Goal: Check status

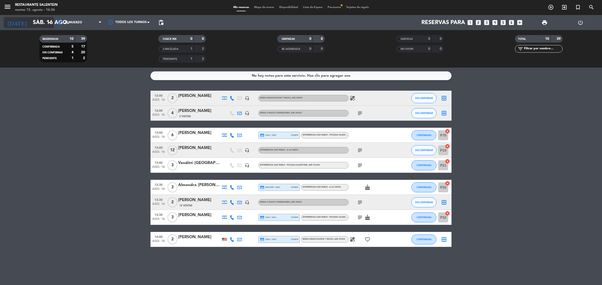
click at [40, 23] on input "sáb. 16 ago." at bounding box center [65, 22] width 70 height 11
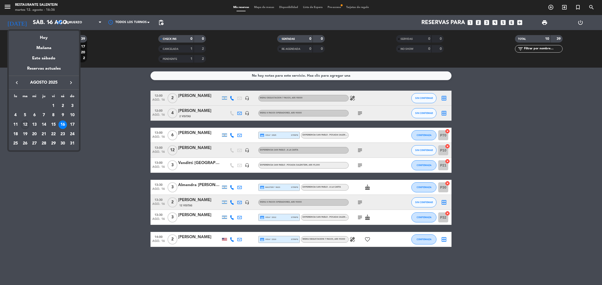
click at [25, 124] on div "12" at bounding box center [25, 125] width 9 height 9
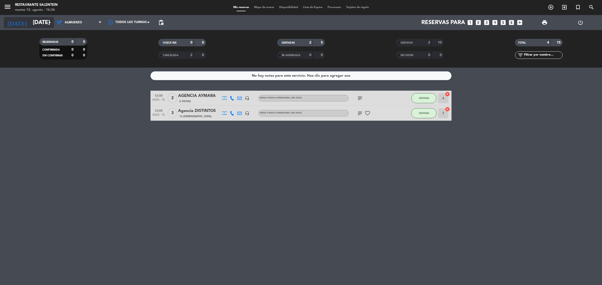
click at [36, 20] on input "[DATE]" at bounding box center [65, 22] width 70 height 11
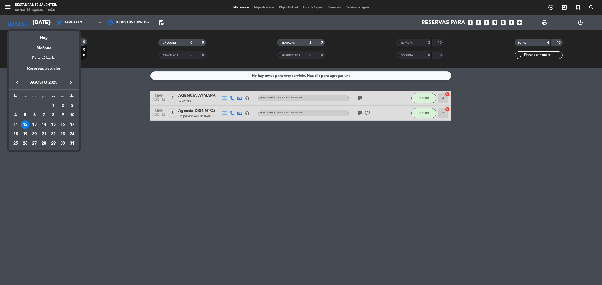
click at [35, 124] on div "13" at bounding box center [34, 125] width 9 height 9
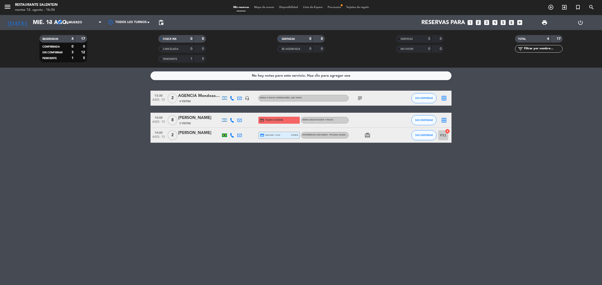
click at [214, 121] on div "[PERSON_NAME]" at bounding box center [199, 118] width 43 height 7
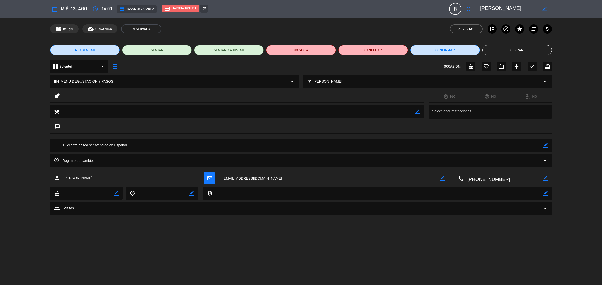
click at [505, 51] on button "Cerrar" at bounding box center [516, 50] width 69 height 10
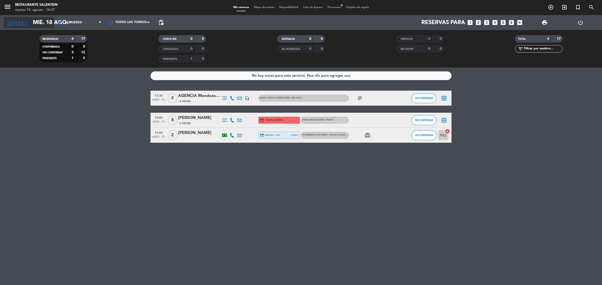
click at [35, 25] on input "mié. 13 ago." at bounding box center [65, 22] width 70 height 11
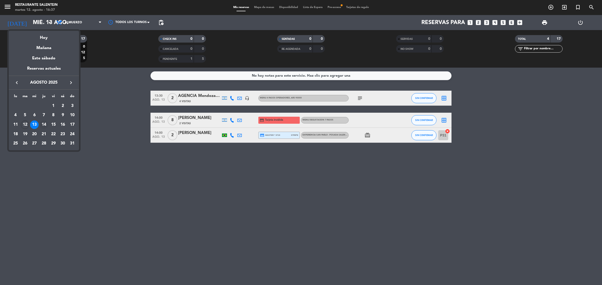
click at [43, 125] on div "14" at bounding box center [44, 125] width 9 height 9
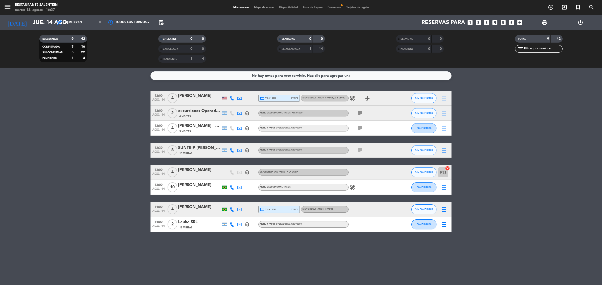
click at [192, 190] on div at bounding box center [199, 191] width 43 height 4
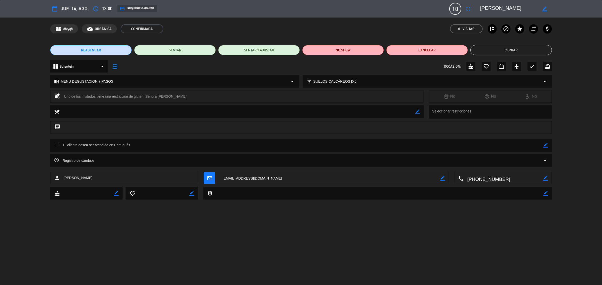
click at [502, 51] on button "Cerrar" at bounding box center [511, 50] width 82 height 10
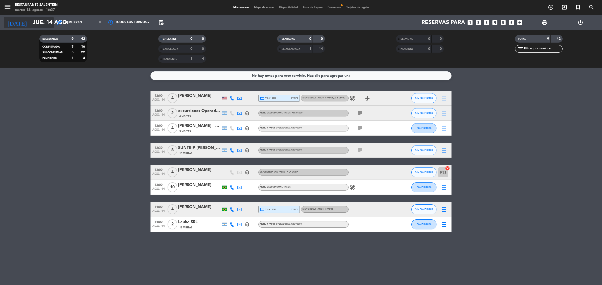
click at [43, 27] on input "jue. 14 ago." at bounding box center [65, 22] width 70 height 11
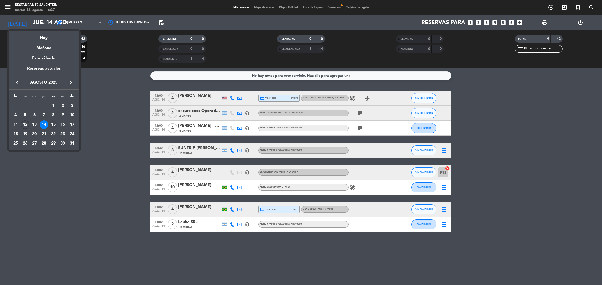
click at [52, 123] on div "15" at bounding box center [53, 125] width 9 height 9
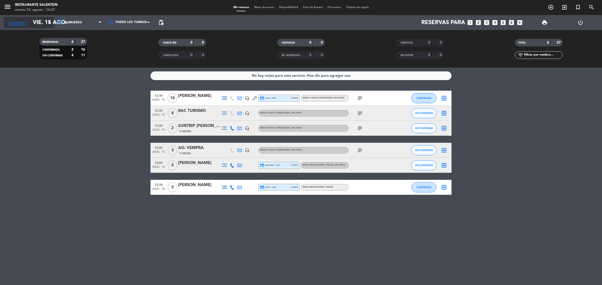
click at [48, 26] on input "vie. 15 ago." at bounding box center [65, 22] width 70 height 11
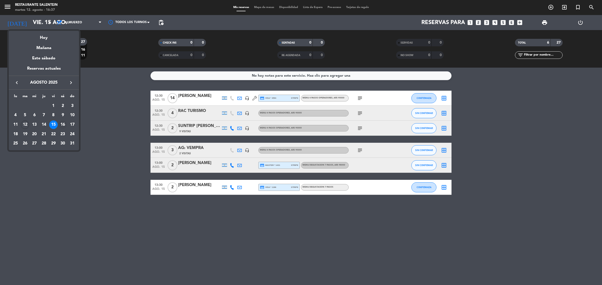
click at [64, 125] on div "16" at bounding box center [62, 125] width 9 height 9
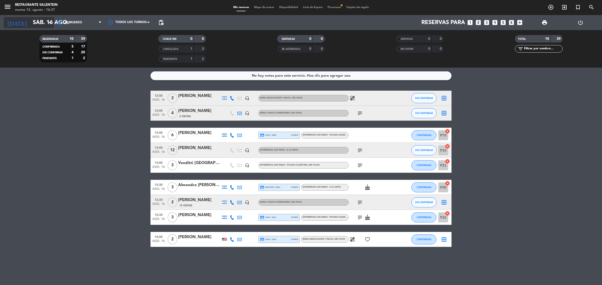
click at [48, 24] on icon "arrow_drop_down" at bounding box center [50, 23] width 6 height 6
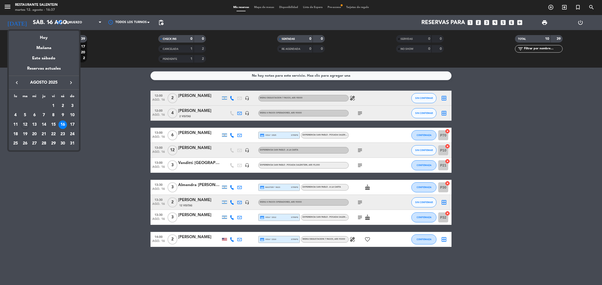
click at [70, 125] on div "17" at bounding box center [72, 125] width 9 height 9
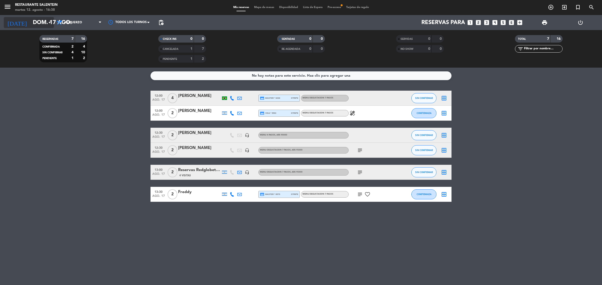
click at [34, 25] on input "dom. 17 ago." at bounding box center [65, 22] width 70 height 11
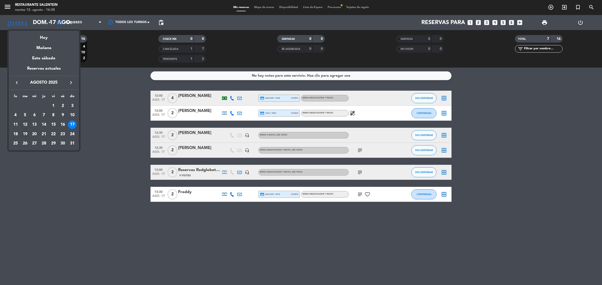
click at [23, 134] on div "19" at bounding box center [25, 134] width 9 height 9
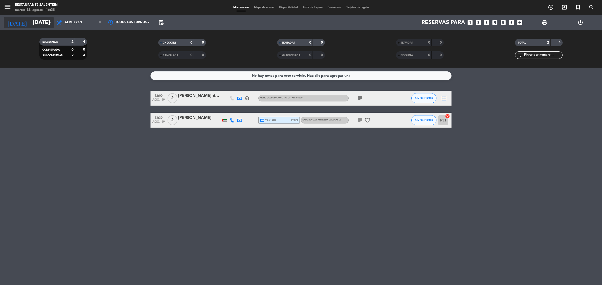
click at [31, 20] on input "[DATE]" at bounding box center [65, 22] width 70 height 11
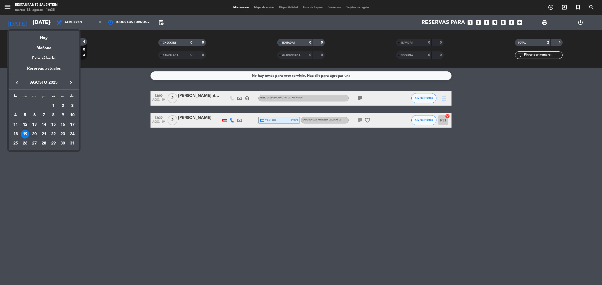
click at [33, 133] on div "20" at bounding box center [34, 134] width 9 height 9
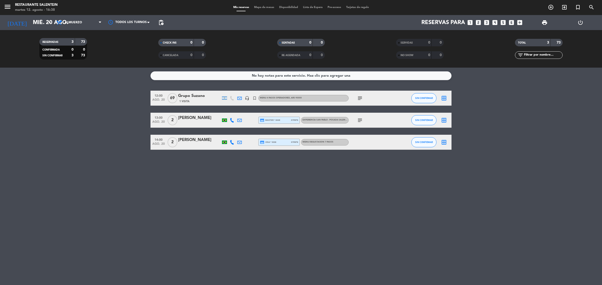
click at [359, 97] on icon "subject" at bounding box center [360, 98] width 6 height 6
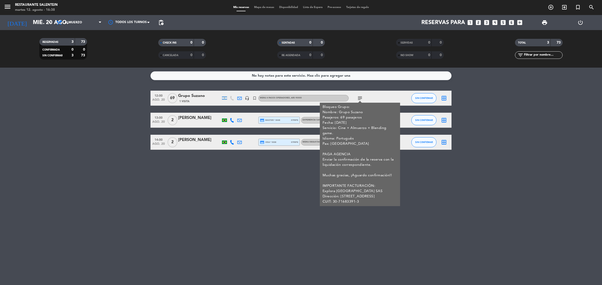
click at [153, 182] on div "No hay notas para este servicio. Haz clic para agregar una 12:00 [DATE] Grupo S…" at bounding box center [301, 177] width 602 height 218
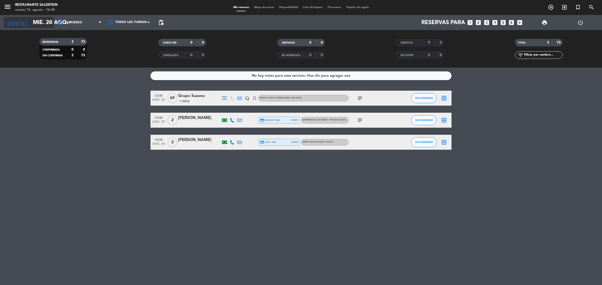
click at [43, 26] on input "mié. 20 ago." at bounding box center [65, 22] width 70 height 11
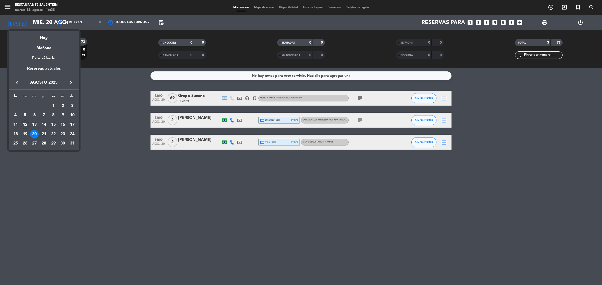
click at [43, 135] on div "21" at bounding box center [44, 134] width 9 height 9
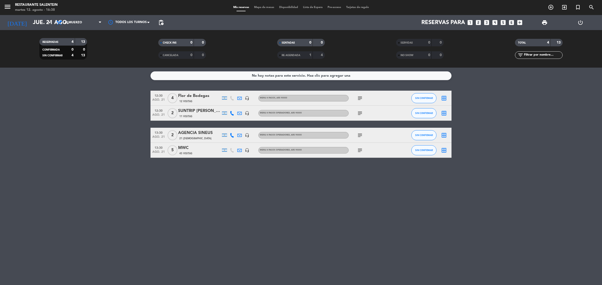
click at [361, 96] on icon "subject" at bounding box center [360, 98] width 6 height 6
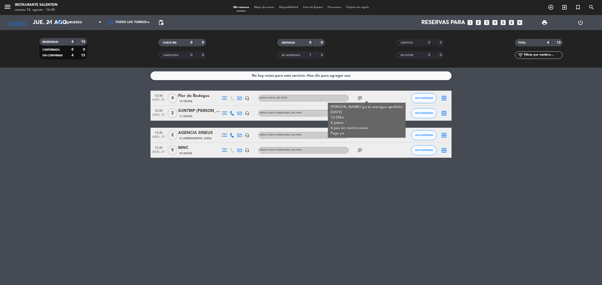
click at [361, 96] on icon "subject" at bounding box center [360, 98] width 6 height 6
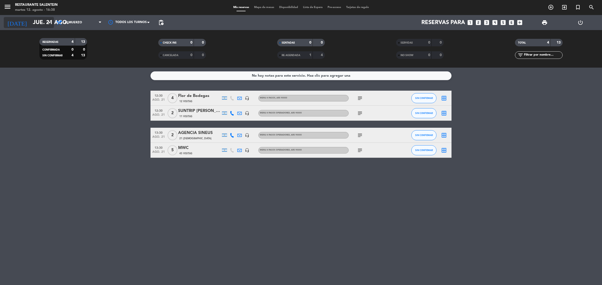
click at [46, 25] on input "jue. 21 ago." at bounding box center [65, 22] width 70 height 11
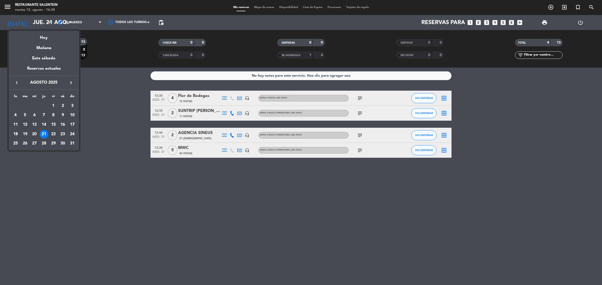
click at [51, 134] on div "22" at bounding box center [53, 134] width 9 height 9
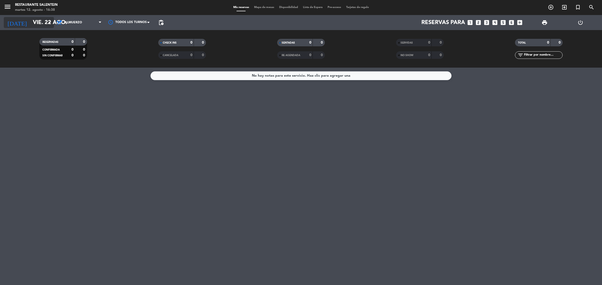
click at [47, 25] on icon "arrow_drop_down" at bounding box center [50, 23] width 6 height 6
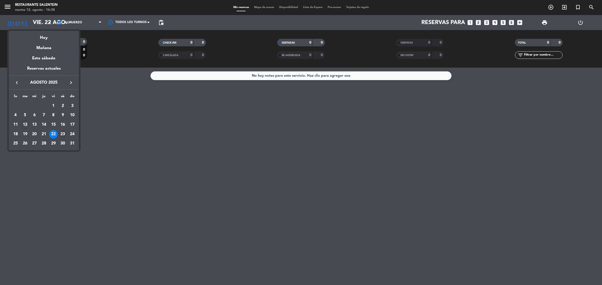
click at [62, 134] on div "23" at bounding box center [62, 134] width 9 height 9
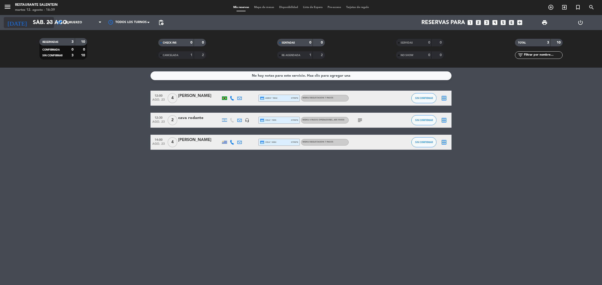
click at [40, 27] on input "sáb. 23 ago." at bounding box center [65, 22] width 70 height 11
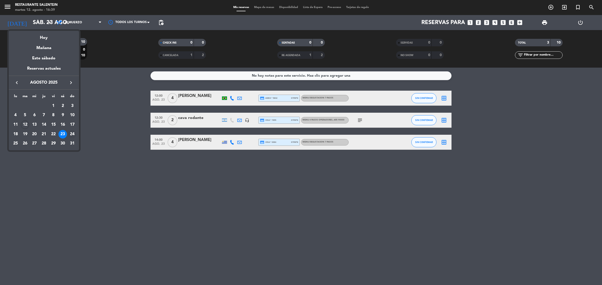
click at [71, 134] on div "24" at bounding box center [72, 134] width 9 height 9
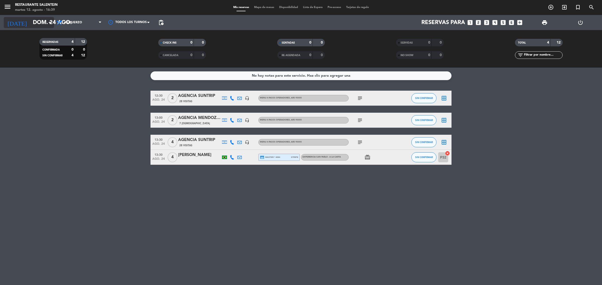
click at [43, 27] on input "dom. 24 ago." at bounding box center [65, 22] width 70 height 11
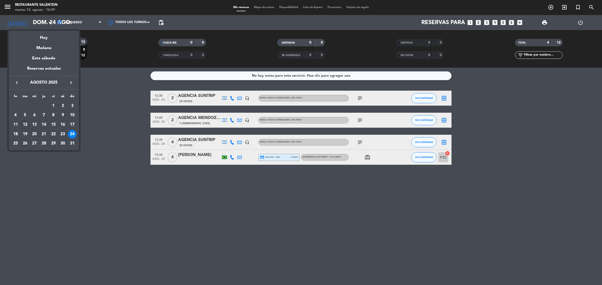
click at [26, 142] on div "26" at bounding box center [25, 144] width 9 height 9
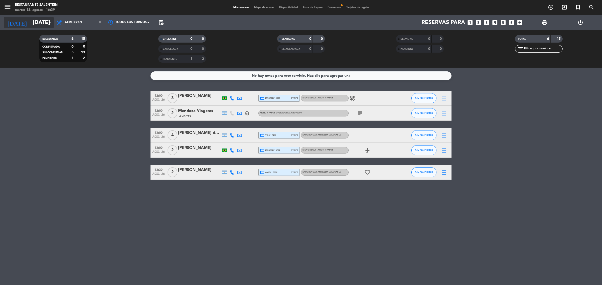
click at [43, 28] on input "[DATE]" at bounding box center [65, 22] width 70 height 11
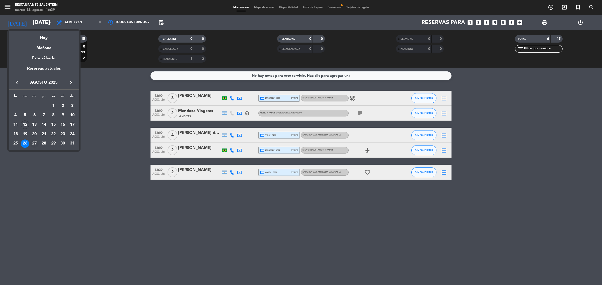
click at [35, 144] on div "27" at bounding box center [34, 144] width 9 height 9
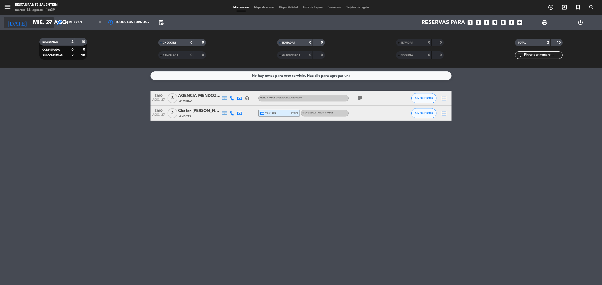
click at [48, 24] on icon "arrow_drop_down" at bounding box center [50, 23] width 6 height 6
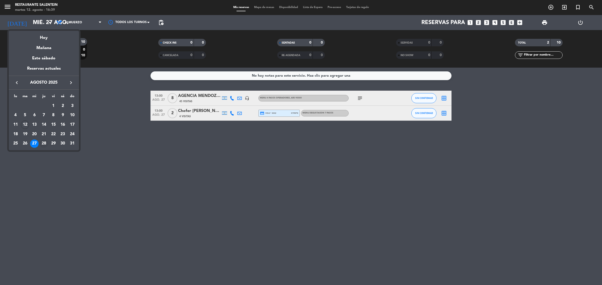
click at [44, 142] on div "28" at bounding box center [44, 144] width 9 height 9
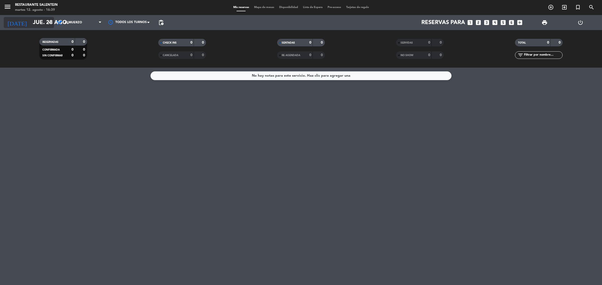
click at [46, 24] on input "jue. 28 ago." at bounding box center [65, 22] width 70 height 11
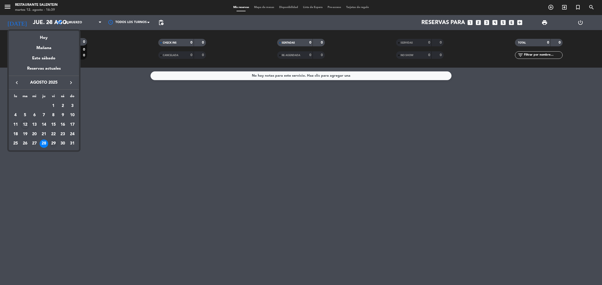
click at [53, 142] on div "29" at bounding box center [53, 144] width 9 height 9
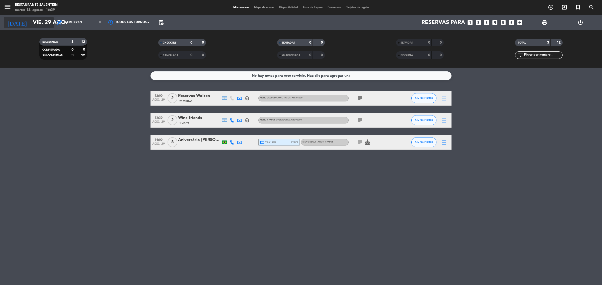
click at [41, 22] on input "vie. 29 ago." at bounding box center [65, 22] width 70 height 11
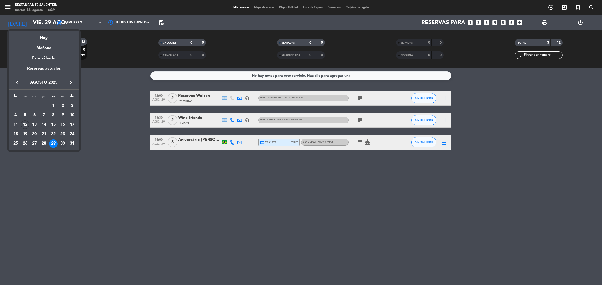
click at [63, 143] on div "30" at bounding box center [62, 144] width 9 height 9
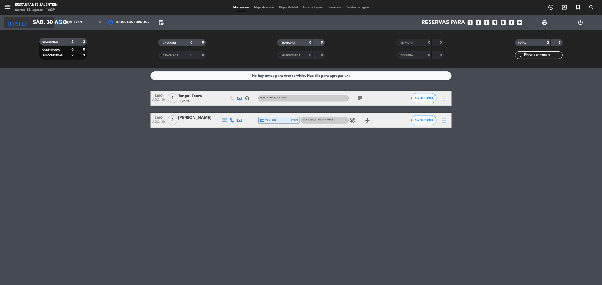
click at [47, 21] on icon "arrow_drop_down" at bounding box center [50, 23] width 6 height 6
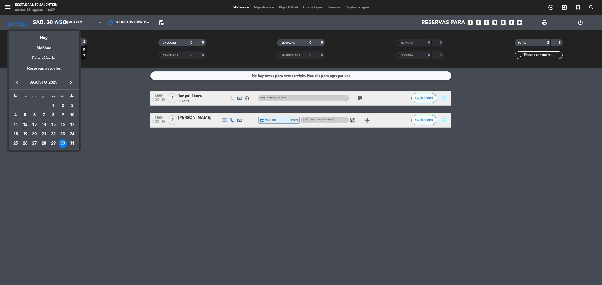
click at [71, 143] on div "31" at bounding box center [72, 144] width 9 height 9
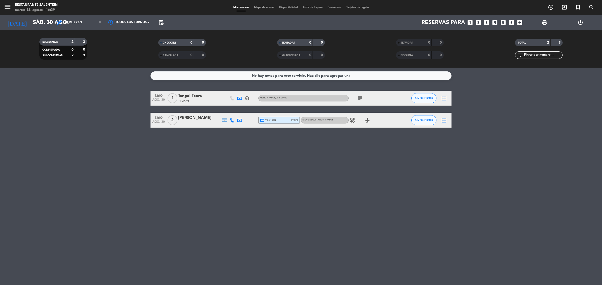
type input "dom. 31 ago."
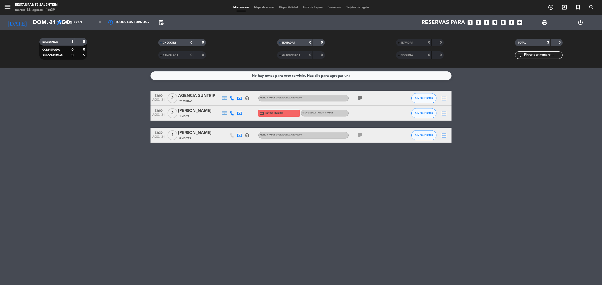
click at [249, 134] on icon "headset_mic" at bounding box center [247, 135] width 5 height 5
click at [359, 135] on icon "subject" at bounding box center [360, 135] width 6 height 6
